Goal: Information Seeking & Learning: Check status

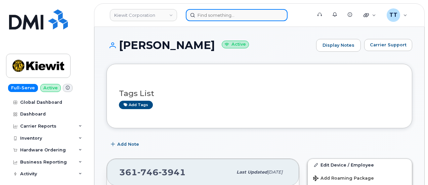
click at [224, 11] on input at bounding box center [237, 15] width 102 height 12
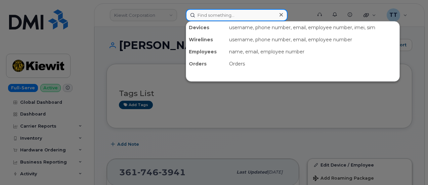
paste input "[PERSON_NAME] [PERSON_NAME]"
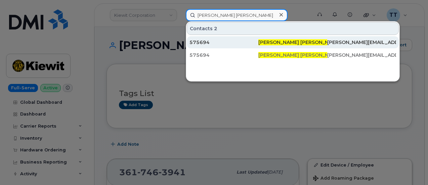
type input "[PERSON_NAME] [PERSON_NAME]"
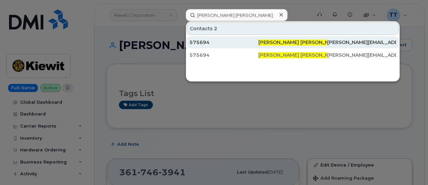
drag, startPoint x: 252, startPoint y: 41, endPoint x: 237, endPoint y: 41, distance: 15.1
click at [252, 41] on div "575694" at bounding box center [223, 42] width 69 height 7
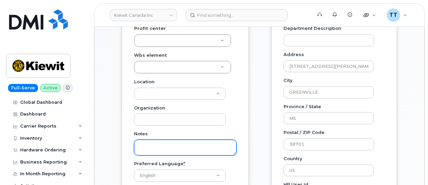
scroll to position [202, 0]
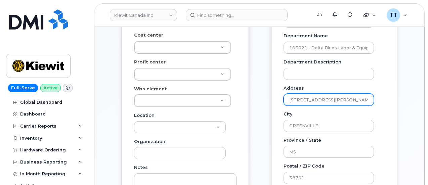
drag, startPoint x: 342, startPoint y: 100, endPoint x: 313, endPoint y: 99, distance: 28.2
click at [300, 99] on input "[STREET_ADDRESS][PERSON_NAME][PERSON_NAME]" at bounding box center [329, 100] width 90 height 12
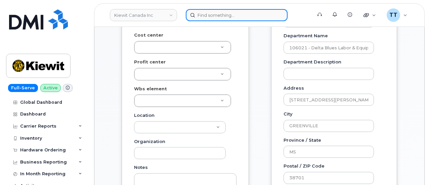
click at [216, 14] on input at bounding box center [237, 15] width 102 height 12
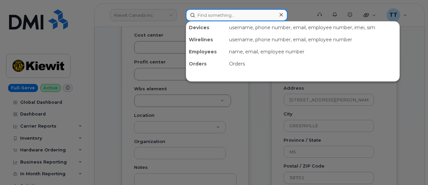
click at [208, 12] on input at bounding box center [237, 15] width 102 height 12
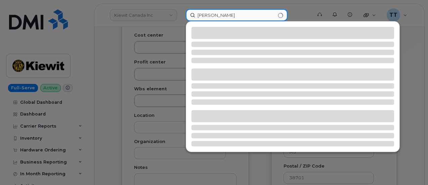
type input "nick beck"
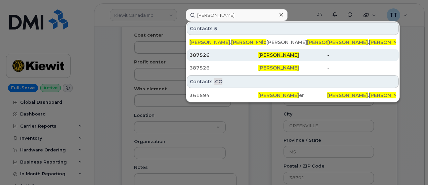
click at [248, 57] on div "387526" at bounding box center [223, 55] width 69 height 7
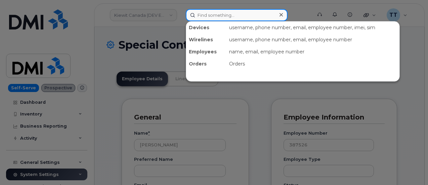
click at [219, 15] on input at bounding box center [237, 15] width 102 height 12
paste input "936-707-9375"
type input "936-707-9375"
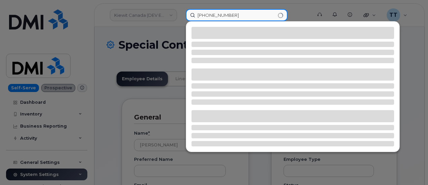
drag, startPoint x: 229, startPoint y: 12, endPoint x: 193, endPoint y: 12, distance: 36.0
click at [193, 12] on input "936-707-9375" at bounding box center [237, 15] width 102 height 12
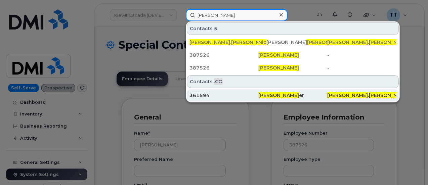
type input "nick beck"
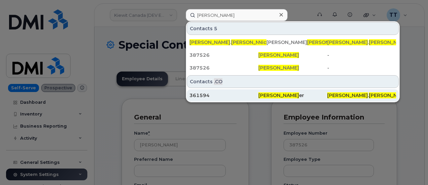
click at [222, 95] on div "361594" at bounding box center [223, 95] width 69 height 7
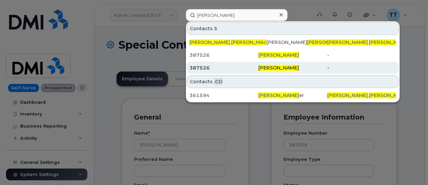
click at [258, 67] on div "Nick Beck" at bounding box center [292, 68] width 69 height 7
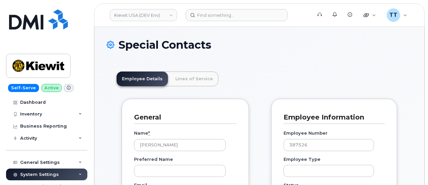
scroll to position [21, 0]
click at [193, 79] on link "Lines of Service" at bounding box center [194, 79] width 48 height 15
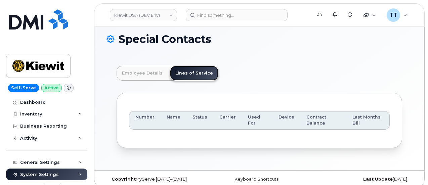
scroll to position [11, 0]
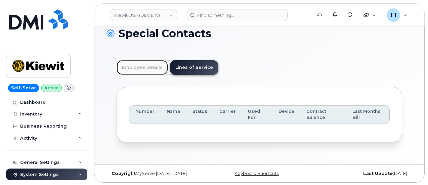
click at [132, 72] on link "Employee Details" at bounding box center [142, 67] width 51 height 15
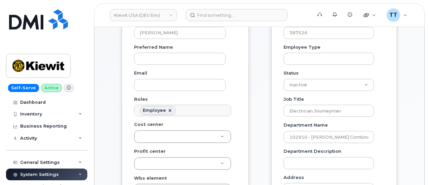
scroll to position [0, 0]
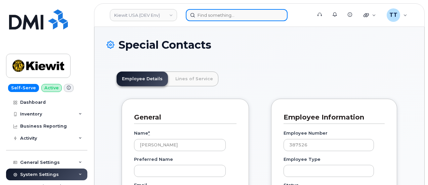
click at [229, 20] on input at bounding box center [237, 15] width 102 height 12
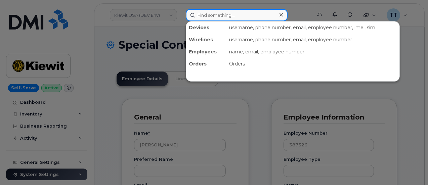
paste input "[PERSON_NAME] [PERSON_NAME]"
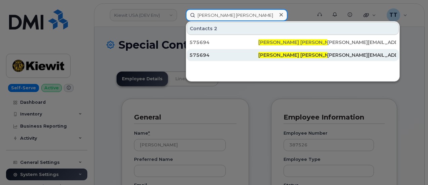
type input "[PERSON_NAME] [PERSON_NAME]"
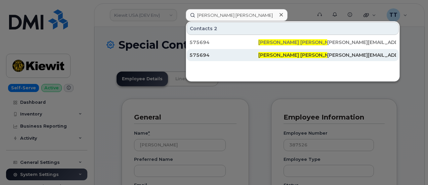
click at [253, 52] on div "575694" at bounding box center [223, 55] width 69 height 7
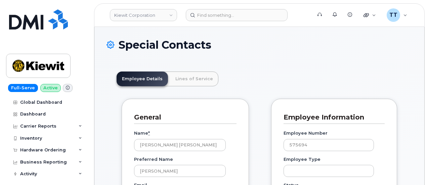
scroll to position [21, 0]
click at [179, 84] on link "Lines of Service" at bounding box center [194, 79] width 48 height 15
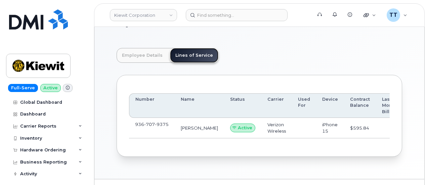
scroll to position [34, 0]
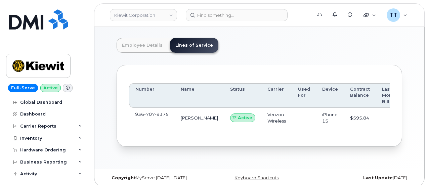
click at [156, 113] on span "9375" at bounding box center [162, 114] width 14 height 5
click at [159, 113] on span "9375" at bounding box center [162, 114] width 14 height 5
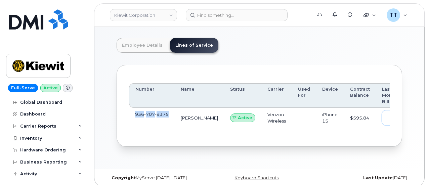
click at [392, 115] on span "view" at bounding box center [397, 118] width 10 height 6
click at [163, 113] on span "9375" at bounding box center [162, 114] width 14 height 5
drag, startPoint x: 169, startPoint y: 114, endPoint x: 147, endPoint y: 112, distance: 22.6
click at [134, 114] on td "936 707 9375" at bounding box center [152, 118] width 46 height 20
copy span "936 707 9375"
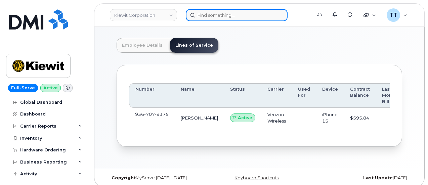
click at [215, 14] on input at bounding box center [237, 15] width 102 height 12
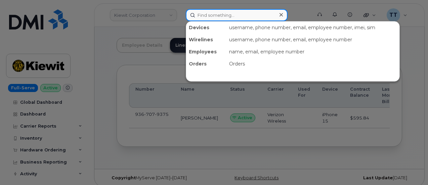
paste input "9367079375"
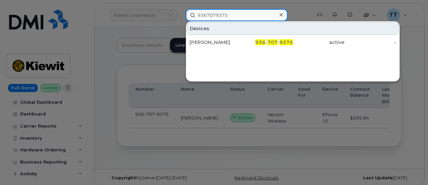
type input "9367079375"
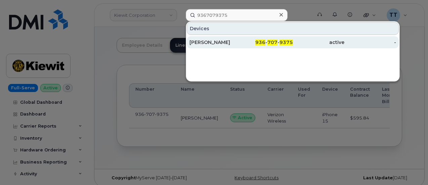
click at [203, 40] on div "MRINAL REDIJ" at bounding box center [215, 42] width 52 height 7
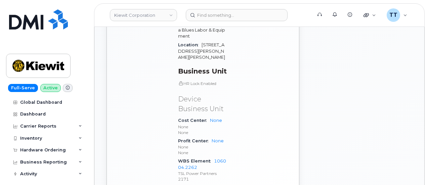
scroll to position [431, 0]
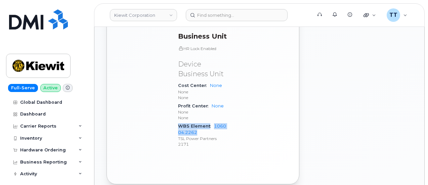
drag, startPoint x: 179, startPoint y: 93, endPoint x: 203, endPoint y: 101, distance: 25.4
click at [203, 122] on div "WBS Element 106004.2262 TSL Power Partners 2171" at bounding box center [202, 135] width 49 height 27
copy div "WBS Element 106004.2262"
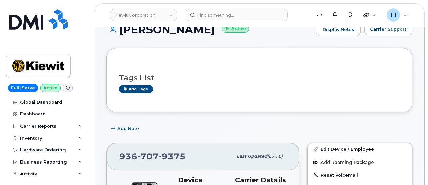
scroll to position [0, 0]
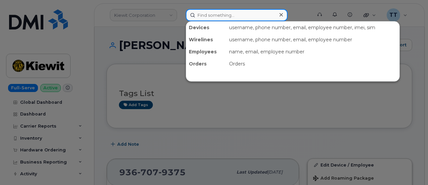
click at [210, 14] on input at bounding box center [237, 15] width 102 height 12
paste input "[PHONE_NUMBER]"
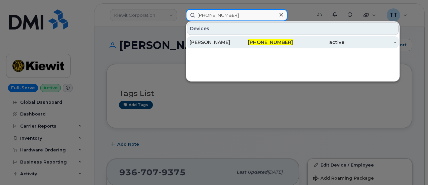
type input "[PHONE_NUMBER]"
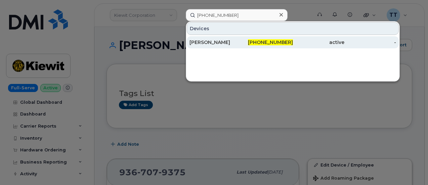
click at [229, 43] on div "[PERSON_NAME]" at bounding box center [215, 42] width 52 height 7
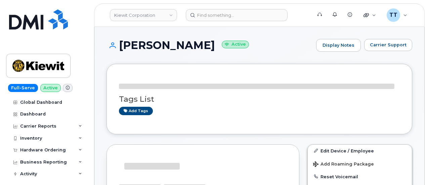
click at [193, 45] on h1 "JAVIER DUARTE VILLAFAN Active" at bounding box center [210, 45] width 206 height 12
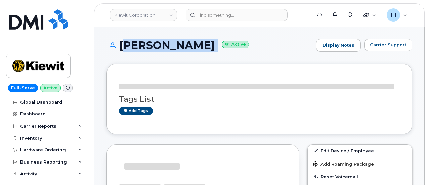
click at [193, 45] on h1 "JAVIER DUARTE VILLAFAN Active" at bounding box center [210, 45] width 206 height 12
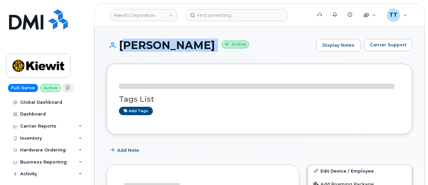
copy h1 "JAVIER DUARTE VILLAFAN"
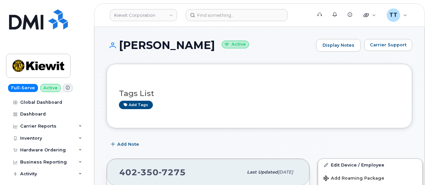
click at [110, 5] on header "Kiewit Corporation Support Alerts Knowledge Base Quicklinks Suspend / Cancel De…" at bounding box center [259, 15] width 331 height 24
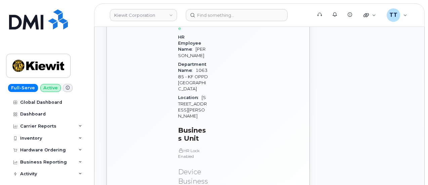
scroll to position [437, 0]
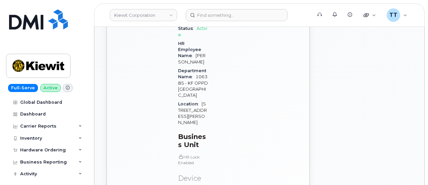
drag, startPoint x: 203, startPoint y: 139, endPoint x: 178, endPoint y: 118, distance: 32.2
copy div "WBS Element 106385.1109 Kiewit Foundations Co. 2102"
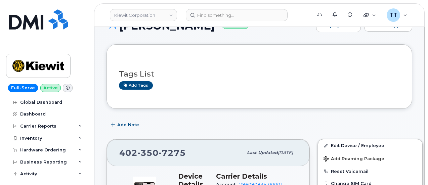
scroll to position [0, 0]
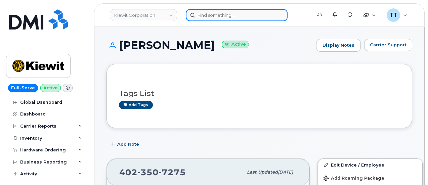
click at [217, 16] on input at bounding box center [237, 15] width 102 height 12
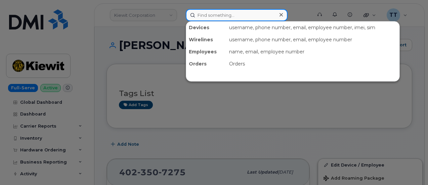
paste input "299589"
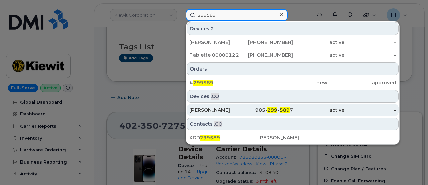
scroll to position [67, 0]
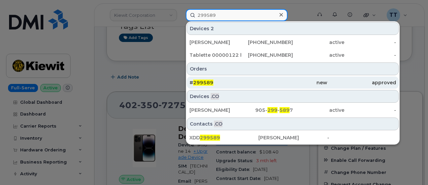
type input "299589"
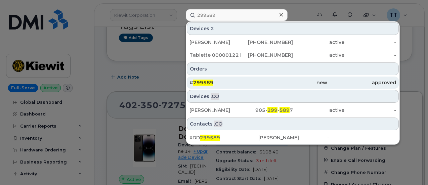
click at [203, 80] on span "299589" at bounding box center [203, 83] width 20 height 6
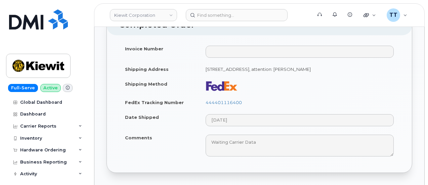
scroll to position [437, 0]
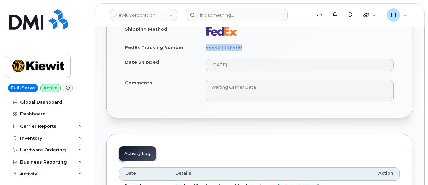
drag, startPoint x: 218, startPoint y: 49, endPoint x: 244, endPoint y: 51, distance: 26.0
click at [244, 51] on td "444401116400" at bounding box center [300, 47] width 200 height 15
copy link "444401116400"
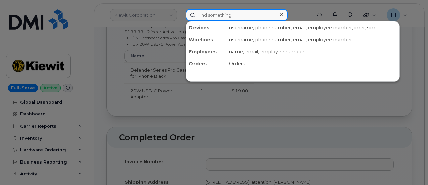
click at [226, 19] on input at bounding box center [237, 15] width 102 height 12
paste input "299589"
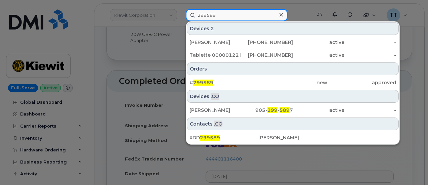
scroll to position [336, 0]
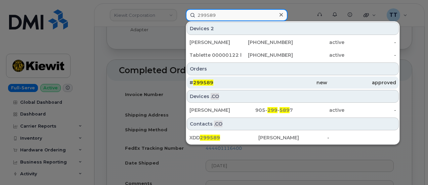
type input "299589"
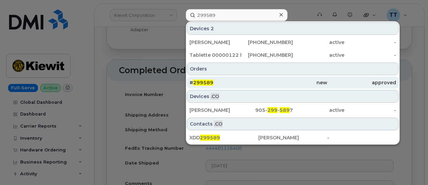
click at [208, 81] on span "299589" at bounding box center [203, 83] width 20 height 6
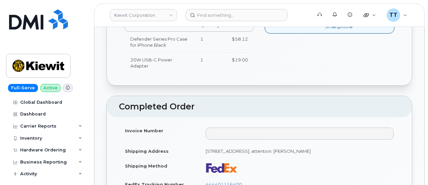
scroll to position [403, 0]
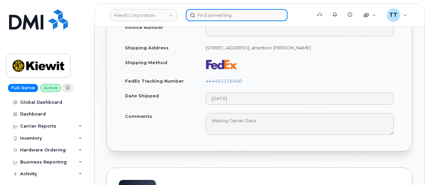
click at [215, 15] on input at bounding box center [237, 15] width 102 height 12
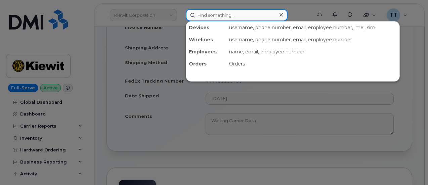
paste input "[PERSON_NAME]"
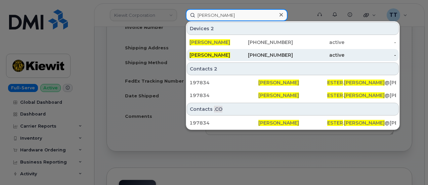
type input "[PERSON_NAME]"
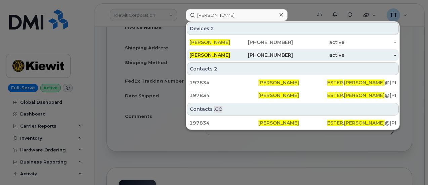
click at [222, 54] on span "[PERSON_NAME]" at bounding box center [209, 55] width 41 height 6
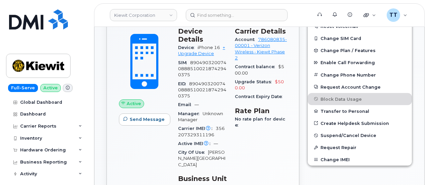
scroll to position [302, 0]
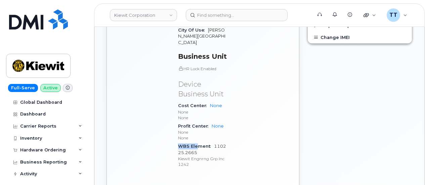
drag, startPoint x: 179, startPoint y: 132, endPoint x: 215, endPoint y: 133, distance: 36.3
click at [198, 142] on div "WBS Element 110225.2665 Kiewit Engnrng Grp Inc 1242" at bounding box center [202, 155] width 49 height 27
click at [220, 144] on link "110225.2665" at bounding box center [202, 149] width 48 height 11
click at [250, 143] on div "Carrier Details Account 786080835-00001 - Verizon Wireless - Kiewit Phase 2 Con…" at bounding box center [261, 39] width 60 height 277
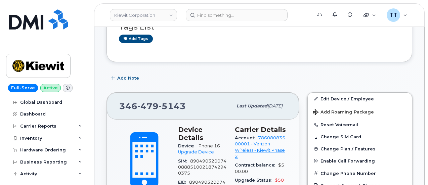
scroll to position [168, 0]
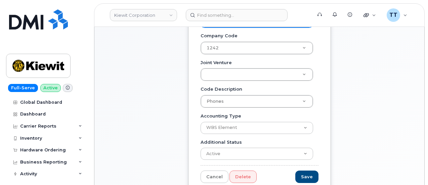
scroll to position [34, 0]
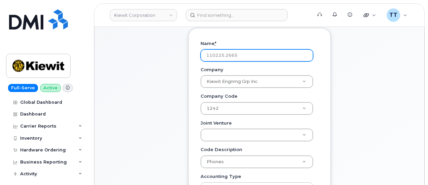
click at [230, 55] on input "110225.2665" at bounding box center [257, 55] width 113 height 12
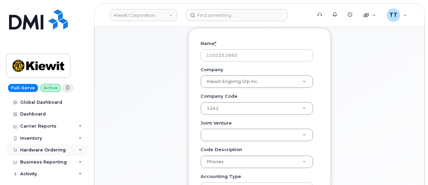
click at [54, 147] on div "Hardware Ordering" at bounding box center [43, 149] width 46 height 5
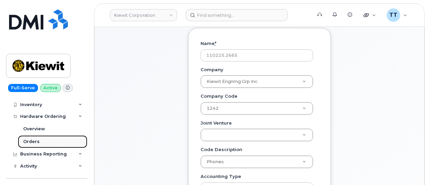
click at [46, 142] on link "Orders" at bounding box center [53, 141] width 70 height 13
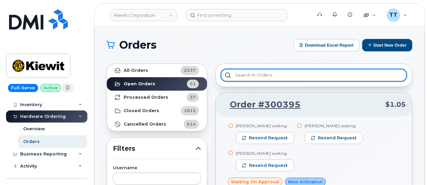
click at [270, 78] on input "text" at bounding box center [313, 75] width 185 height 12
paste input "110225.2665"
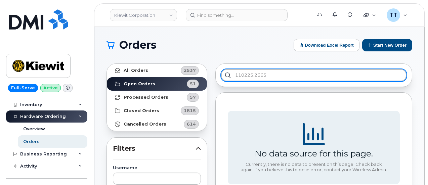
type input "110225.2665"
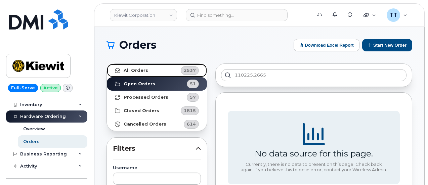
click at [140, 69] on strong "All Orders" at bounding box center [136, 70] width 25 height 5
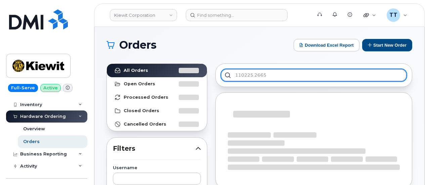
click at [297, 77] on input "110225.2665" at bounding box center [313, 75] width 185 height 12
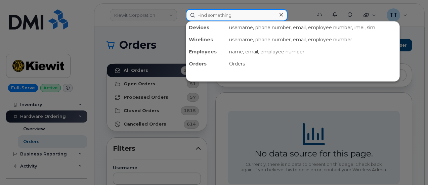
click at [228, 14] on input at bounding box center [237, 15] width 102 height 12
paste input "299589"
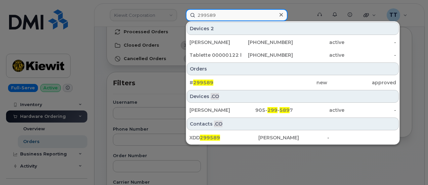
scroll to position [67, 0]
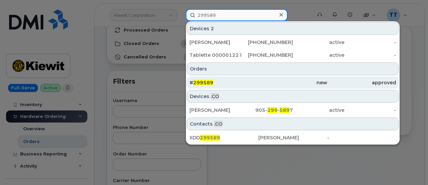
type input "299589"
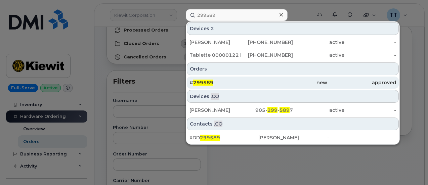
click at [206, 77] on link "# 299589 new approved" at bounding box center [293, 83] width 212 height 12
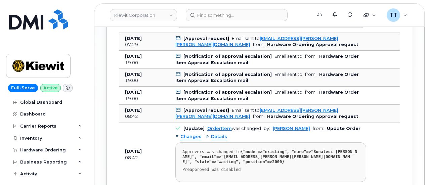
scroll to position [1045, 0]
